Goal: Task Accomplishment & Management: Complete application form

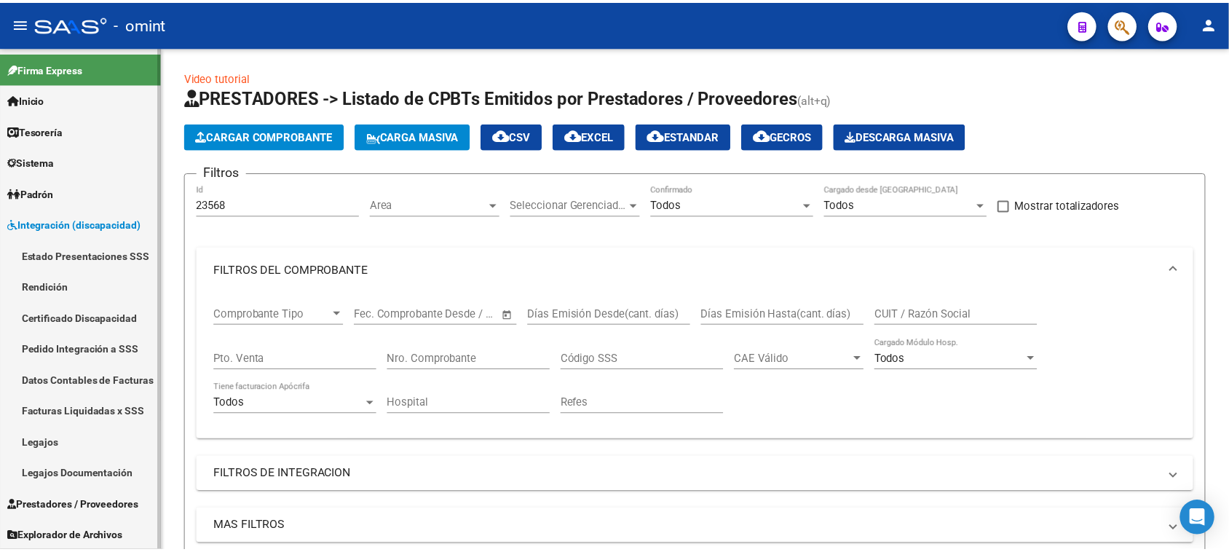
scroll to position [318, 0]
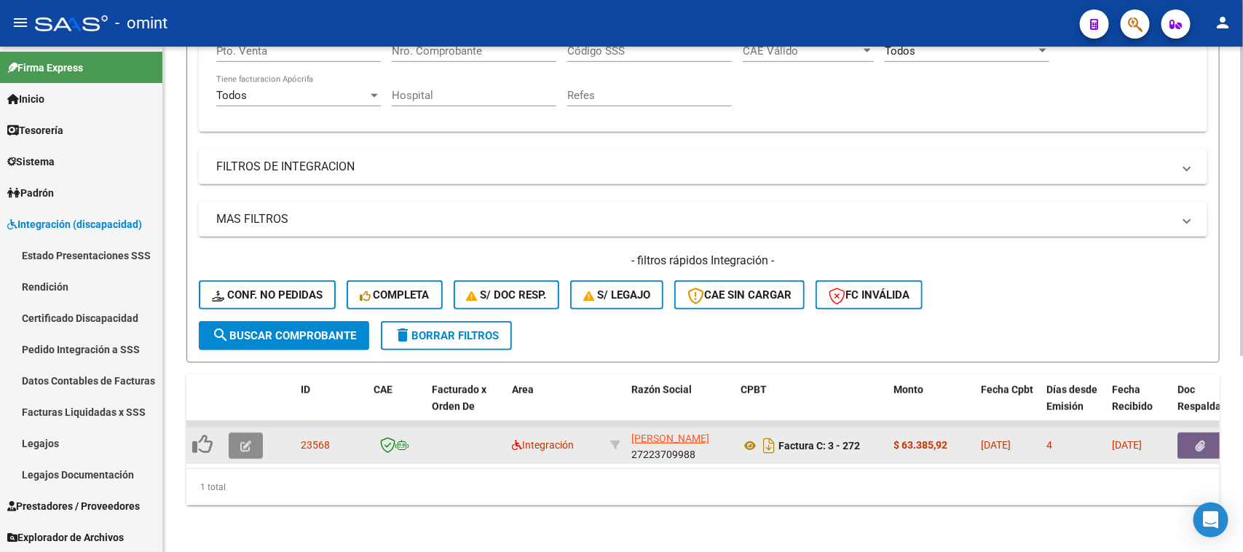
click at [234, 441] on button "button" at bounding box center [246, 446] width 34 height 26
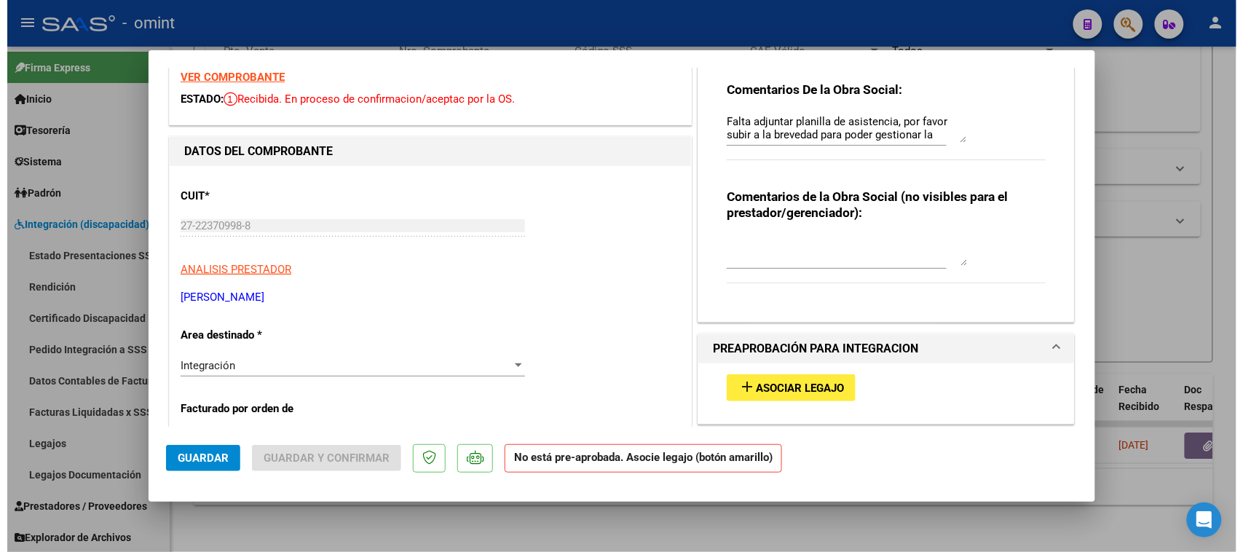
scroll to position [91, 0]
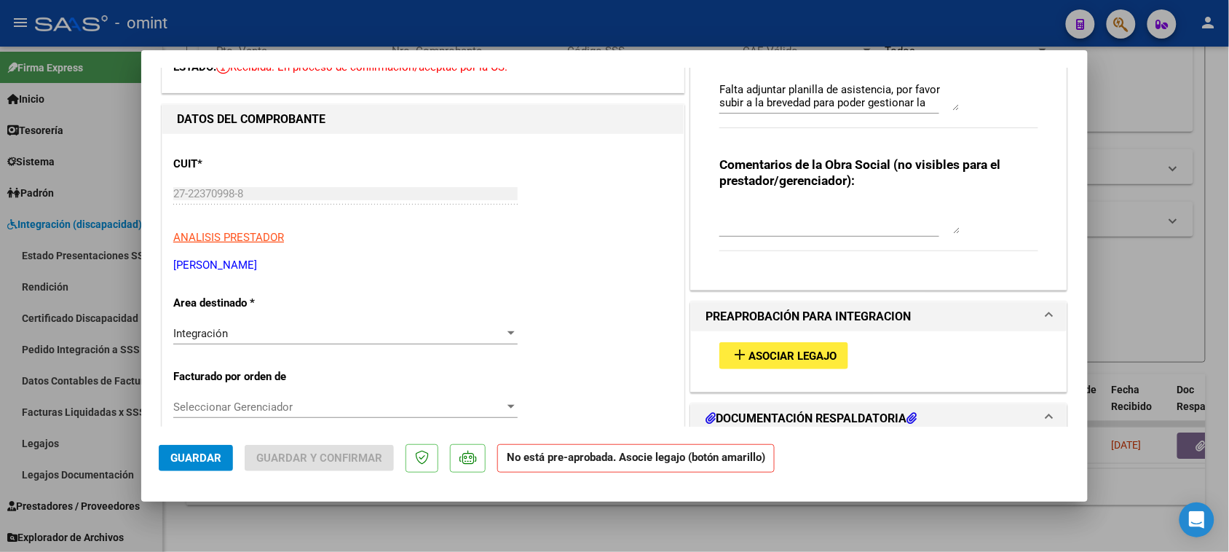
type input "$ 0,00"
